Goal: Task Accomplishment & Management: Use online tool/utility

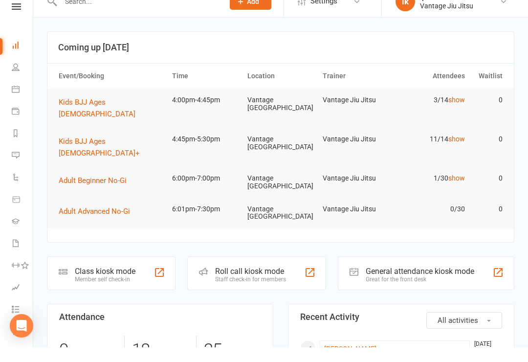
scroll to position [15, 0]
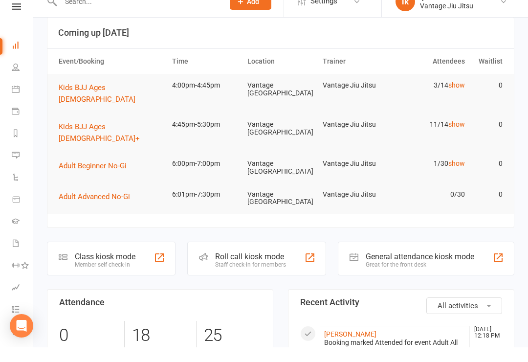
click at [122, 101] on button "Kids BJJ Ages [DEMOGRAPHIC_DATA]" at bounding box center [111, 107] width 105 height 23
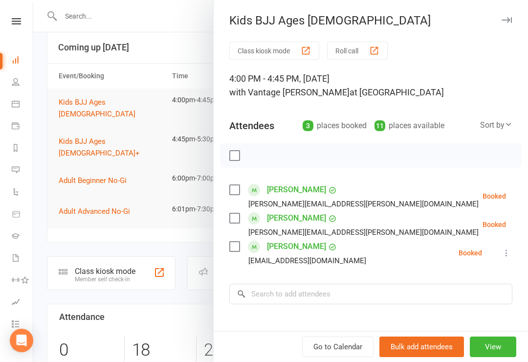
click at [507, 24] on button "button" at bounding box center [507, 20] width 12 height 12
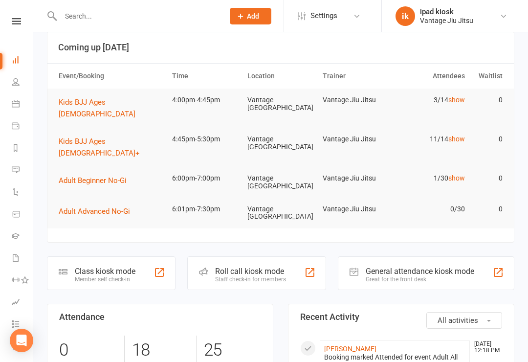
click at [109, 137] on span "Kids BJJ Ages [DEMOGRAPHIC_DATA]+" at bounding box center [99, 147] width 81 height 21
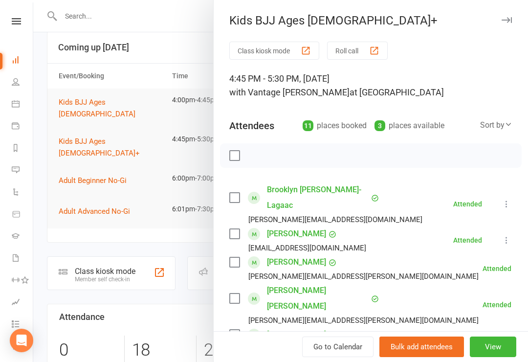
scroll to position [0, 0]
click at [19, 19] on icon at bounding box center [16, 21] width 9 height 6
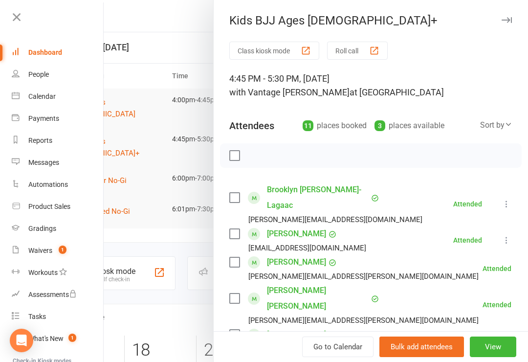
click at [38, 56] on div "Dashboard" at bounding box center [45, 52] width 34 height 8
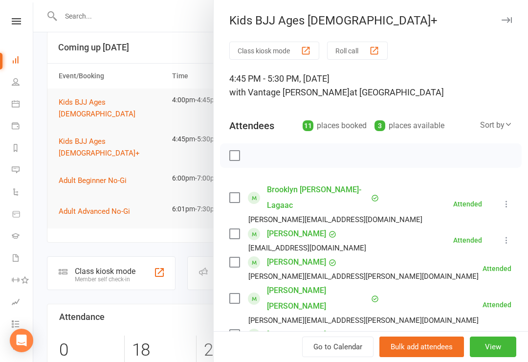
click at [95, 250] on div at bounding box center [280, 181] width 495 height 362
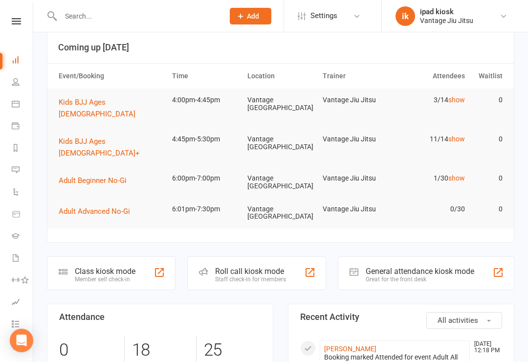
click at [86, 276] on div "Member self check-in" at bounding box center [105, 279] width 61 height 7
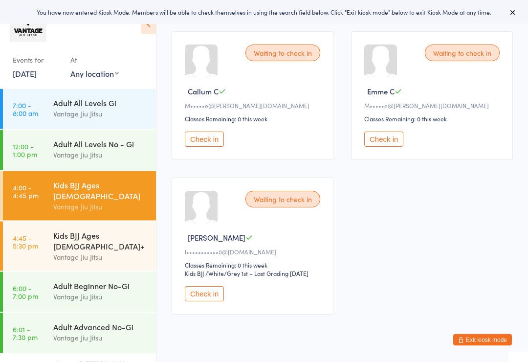
scroll to position [140, 0]
click at [66, 251] on div "Vantage Jiu Jitsu" at bounding box center [100, 256] width 94 height 11
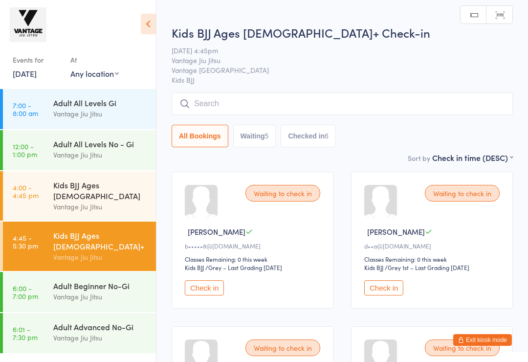
click at [30, 72] on link "[DATE]" at bounding box center [25, 73] width 24 height 11
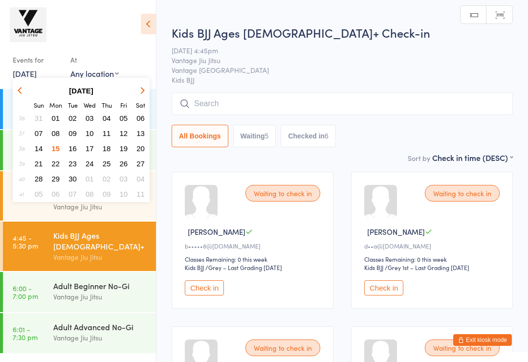
click at [55, 150] on span "15" at bounding box center [56, 148] width 8 height 8
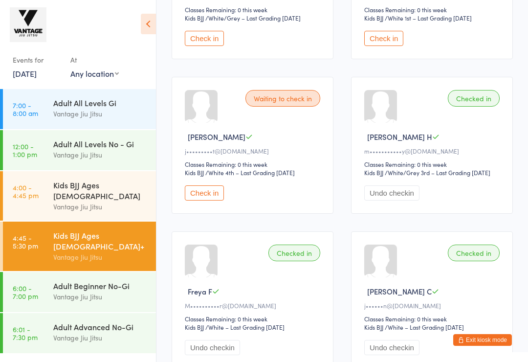
scroll to position [403, 0]
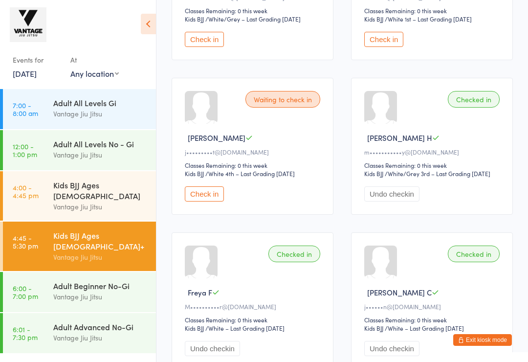
click at [68, 203] on div "Kids BJJ Ages [DEMOGRAPHIC_DATA] Vantage [PERSON_NAME]" at bounding box center [104, 195] width 103 height 49
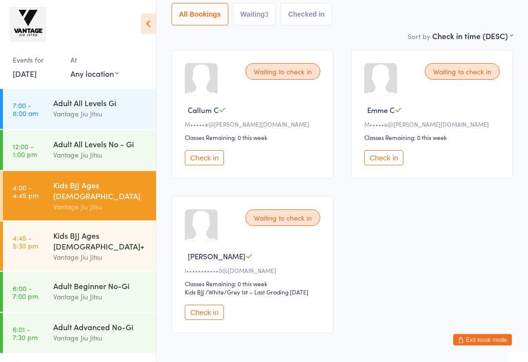
scroll to position [132, 0]
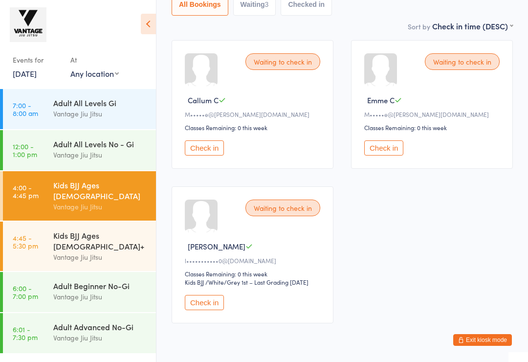
click at [68, 230] on div "Kids BJJ Ages [DEMOGRAPHIC_DATA]+" at bounding box center [100, 241] width 94 height 22
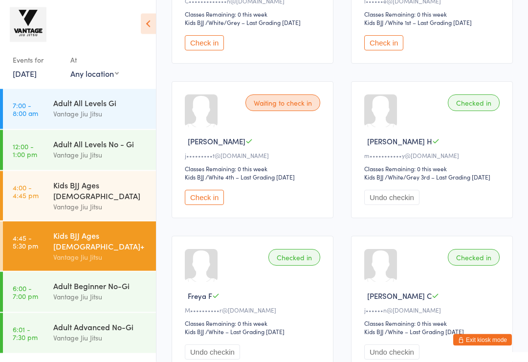
scroll to position [413, 0]
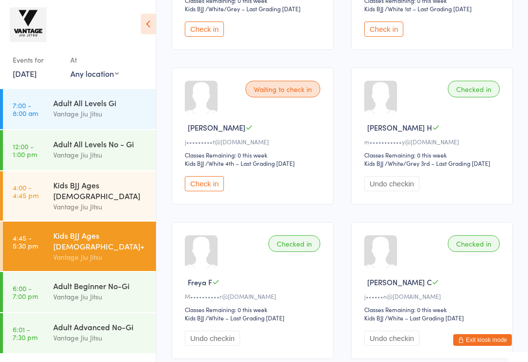
click at [409, 191] on button "Undo checkin" at bounding box center [391, 183] width 55 height 15
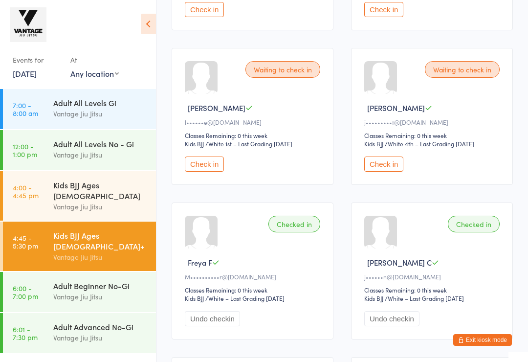
scroll to position [444, 0]
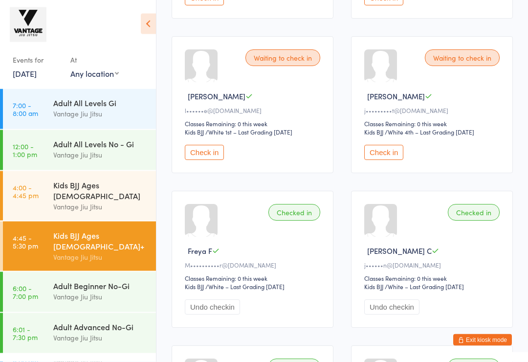
click at [233, 315] on button "Undo checkin" at bounding box center [212, 307] width 55 height 15
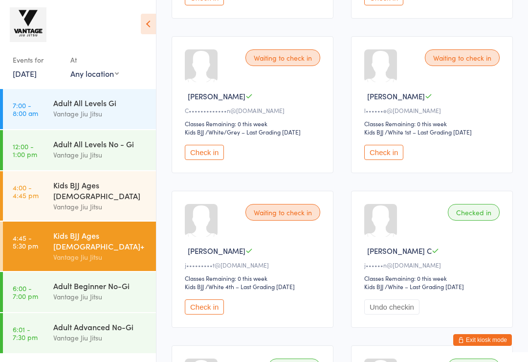
click at [406, 314] on button "Undo checkin" at bounding box center [391, 306] width 55 height 15
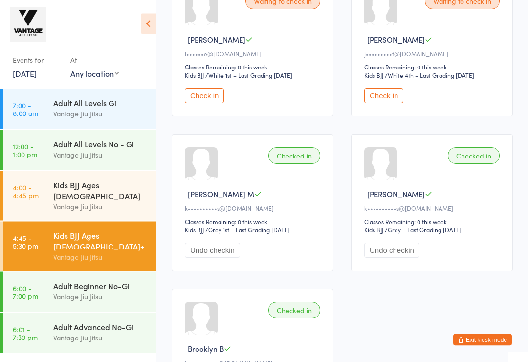
scroll to position [667, 0]
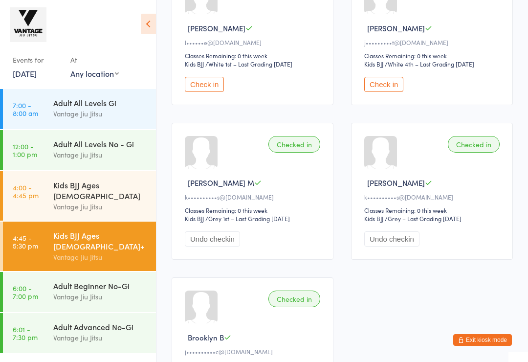
click at [401, 246] on button "Undo checkin" at bounding box center [391, 238] width 55 height 15
click at [364, 92] on button "Check in" at bounding box center [383, 84] width 39 height 15
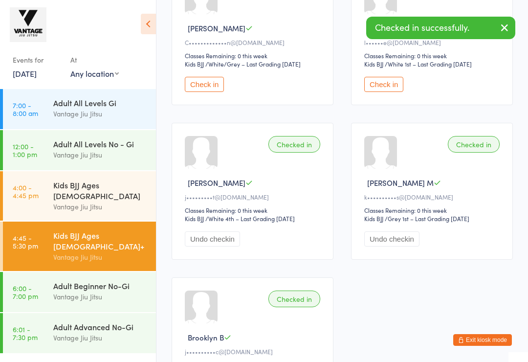
click at [229, 246] on button "Undo checkin" at bounding box center [212, 238] width 55 height 15
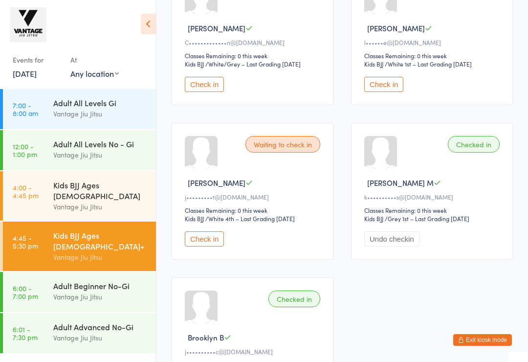
click at [395, 246] on button "Undo checkin" at bounding box center [391, 238] width 55 height 15
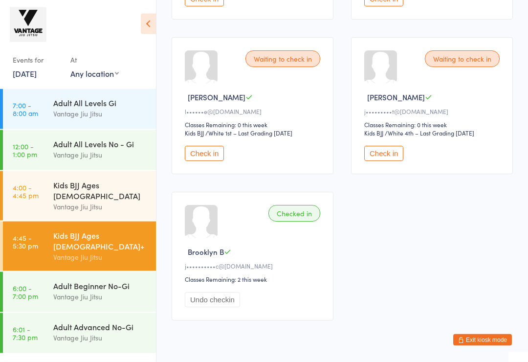
scroll to position [753, 0]
click at [210, 307] on button "Undo checkin" at bounding box center [212, 298] width 55 height 15
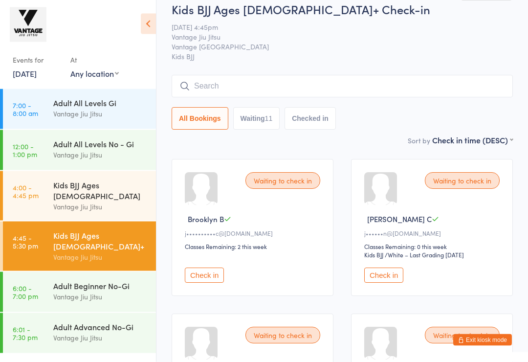
scroll to position [0, 0]
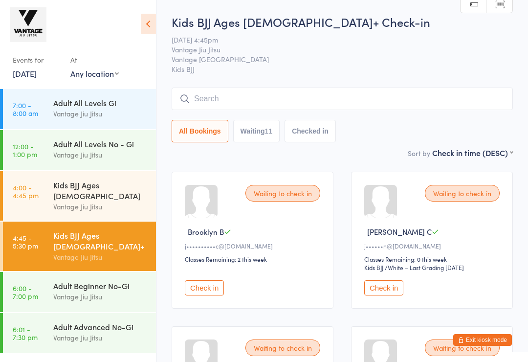
click at [123, 201] on div "Vantage Jiu Jitsu" at bounding box center [100, 206] width 94 height 11
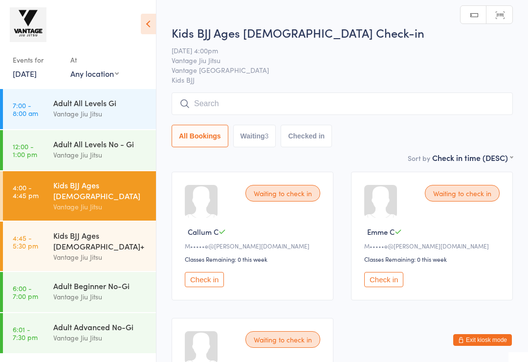
click at [124, 291] on div "Vantage Jiu Jitsu" at bounding box center [100, 296] width 94 height 11
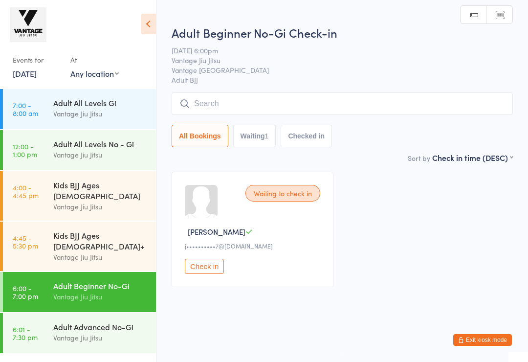
scroll to position [5, 0]
click at [131, 332] on div "Vantage Jiu Jitsu" at bounding box center [100, 337] width 94 height 11
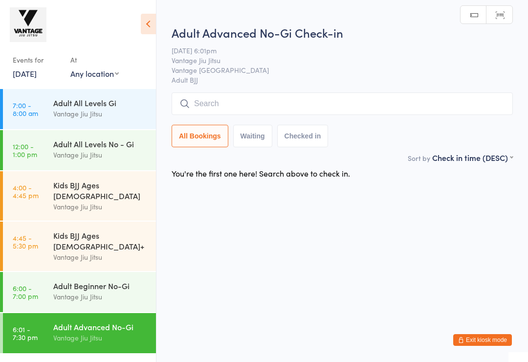
click at [136, 291] on div "Vantage Jiu Jitsu" at bounding box center [100, 296] width 94 height 11
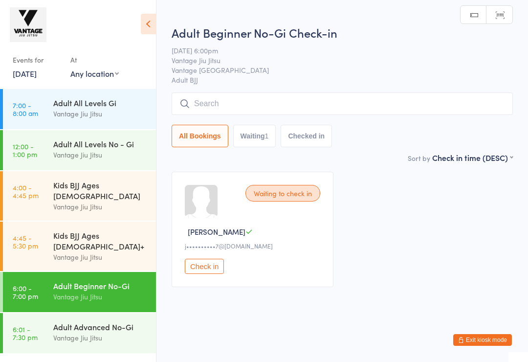
click at [140, 251] on div "Vantage Jiu Jitsu" at bounding box center [100, 256] width 94 height 11
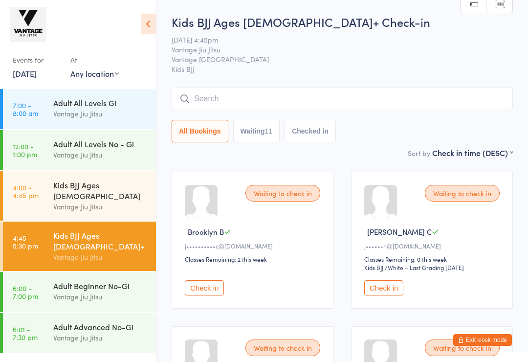
click at [69, 201] on div "Vantage Jiu Jitsu" at bounding box center [100, 206] width 94 height 11
